Goal: Task Accomplishment & Management: Use online tool/utility

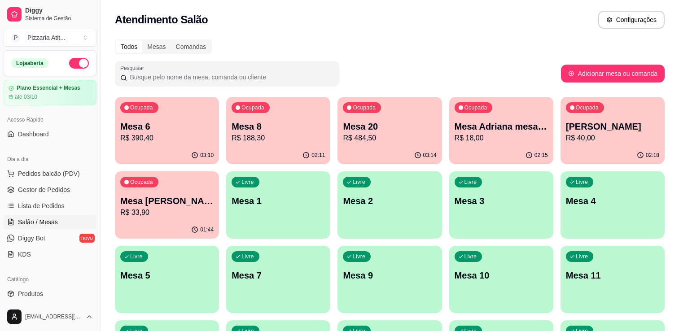
scroll to position [16, 0]
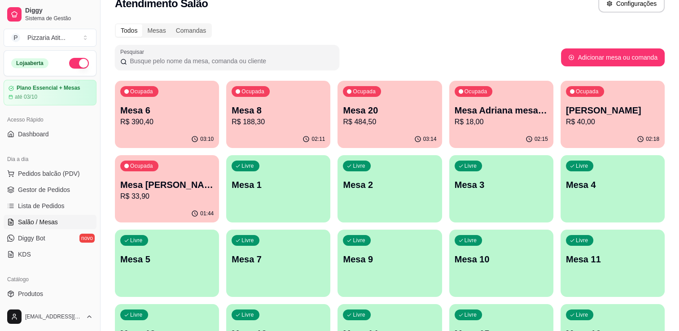
click at [41, 214] on ul "Pedidos balcão (PDV) Gestor de Pedidos Lista de Pedidos Salão / Mesas Diggy Bot…" at bounding box center [50, 213] width 93 height 95
click at [45, 211] on link "Lista de Pedidos" at bounding box center [50, 206] width 93 height 14
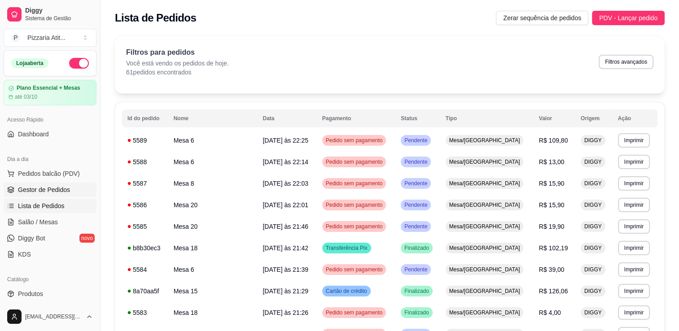
click at [47, 191] on span "Gestor de Pedidos" at bounding box center [44, 189] width 52 height 9
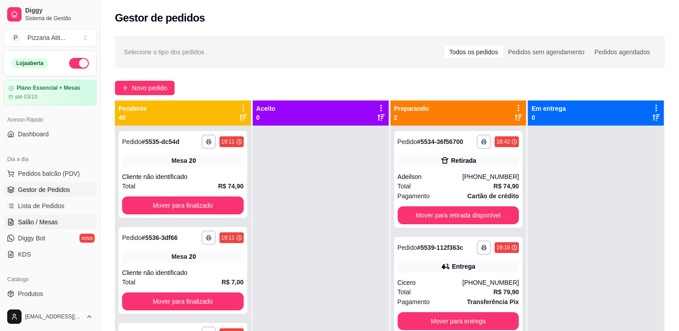
click at [41, 215] on link "Salão / Mesas" at bounding box center [50, 222] width 93 height 14
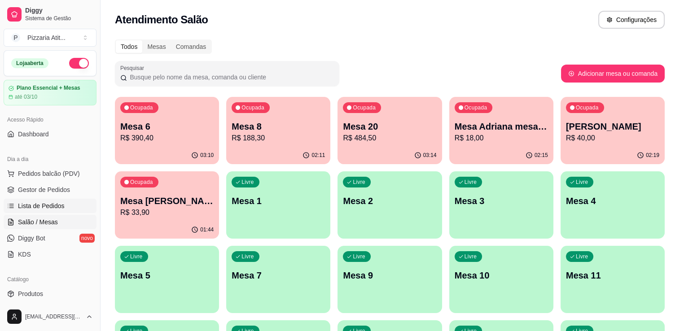
click at [41, 208] on span "Lista de Pedidos" at bounding box center [41, 206] width 47 height 9
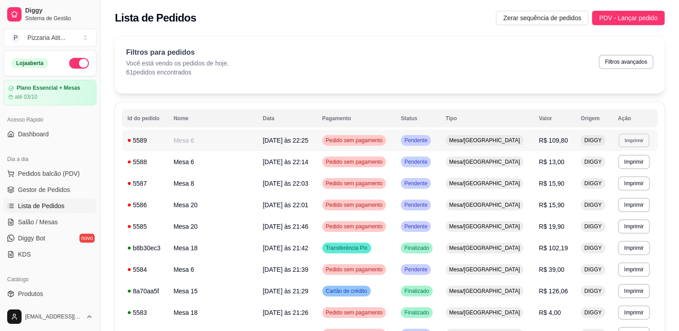
click at [621, 145] on button "Imprimir" at bounding box center [633, 140] width 31 height 14
click at [603, 166] on button "IMPRESSORA" at bounding box center [611, 172] width 63 height 14
